Goal: Find specific page/section: Find specific page/section

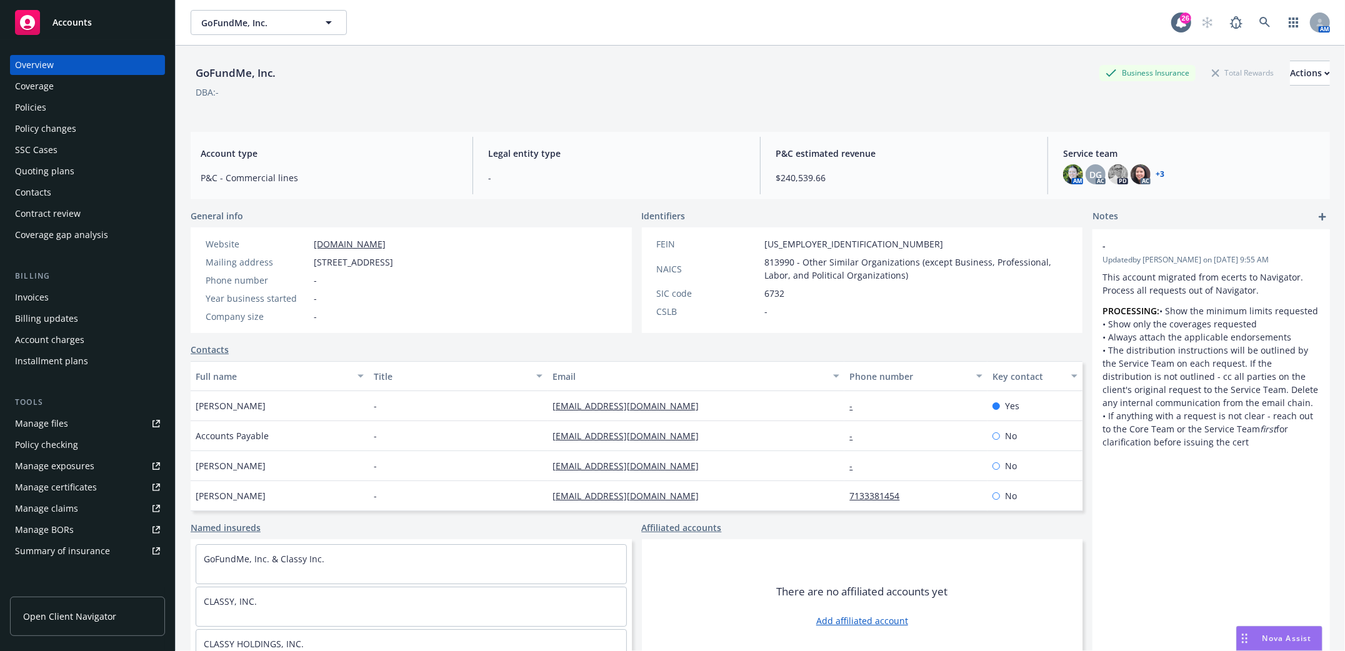
click at [24, 107] on div "Policies" at bounding box center [30, 107] width 31 height 20
